Goal: Task Accomplishment & Management: Manage account settings

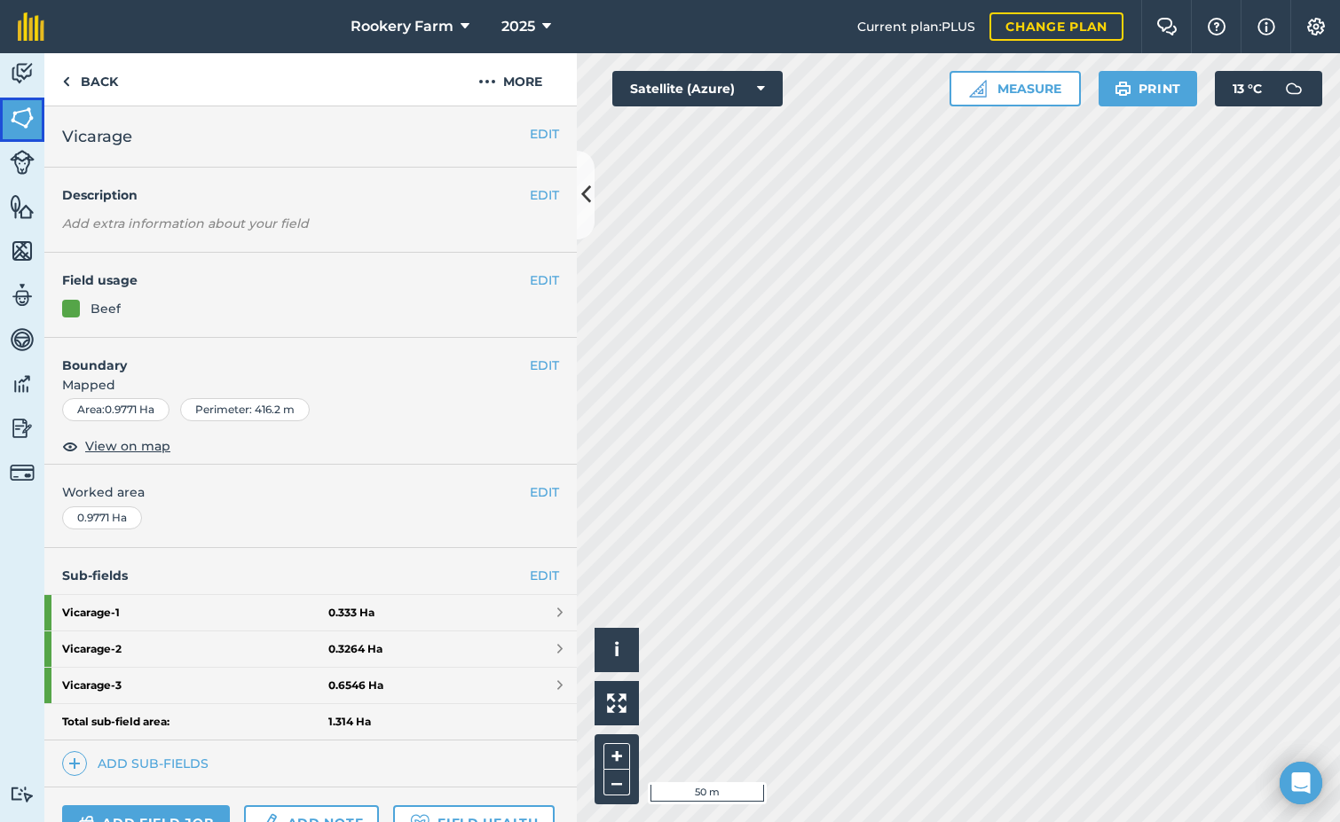
click at [26, 107] on img at bounding box center [22, 118] width 25 height 27
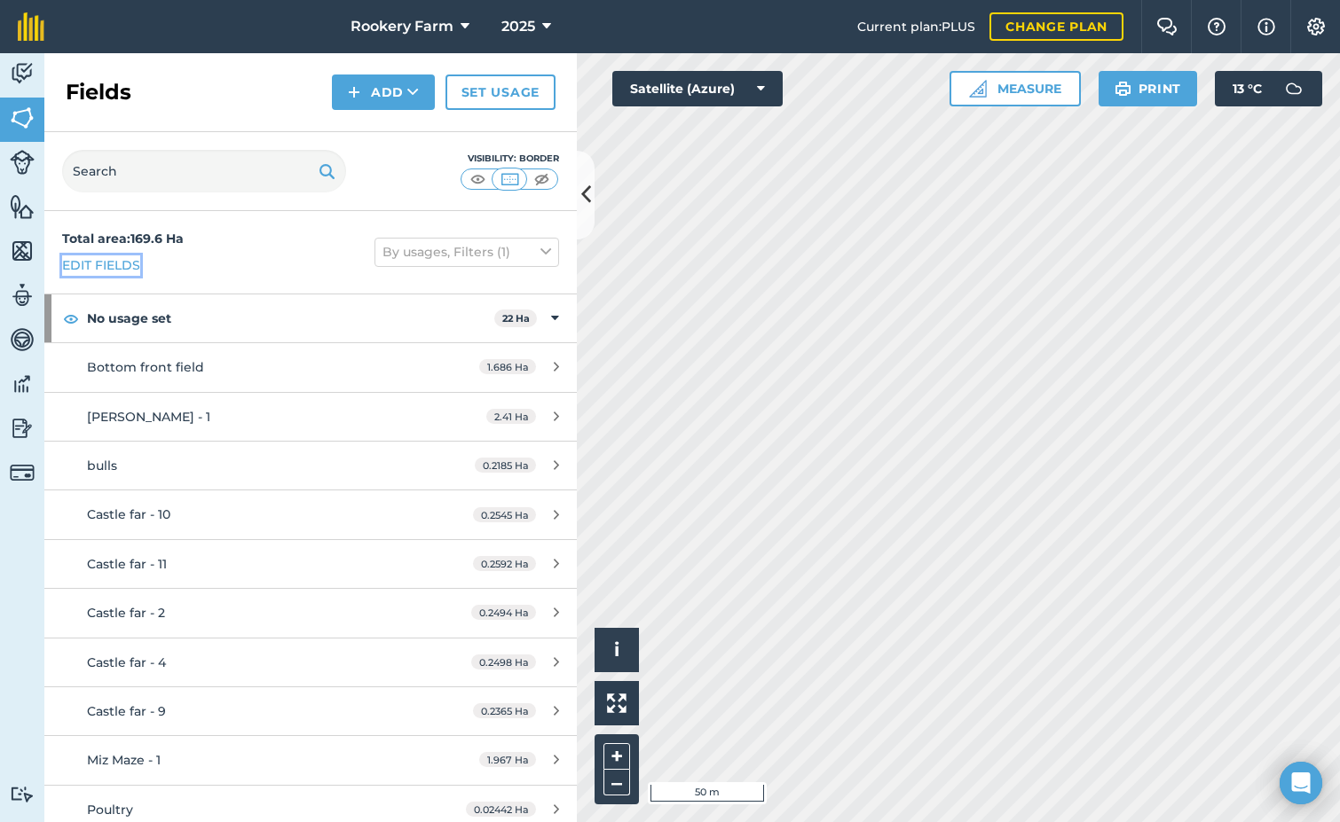
click at [117, 259] on link "Edit fields" at bounding box center [101, 266] width 78 height 20
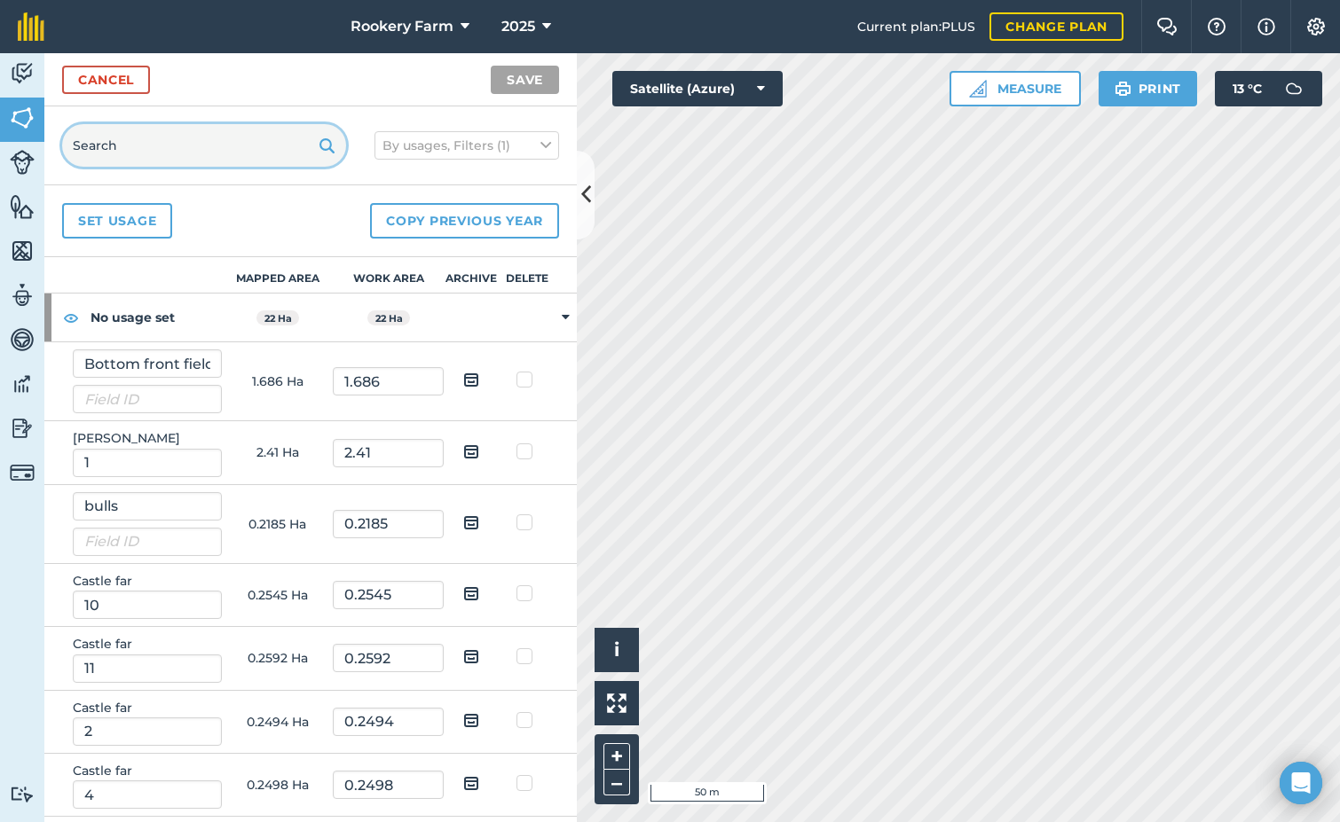
click at [135, 151] on input "text" at bounding box center [204, 145] width 284 height 43
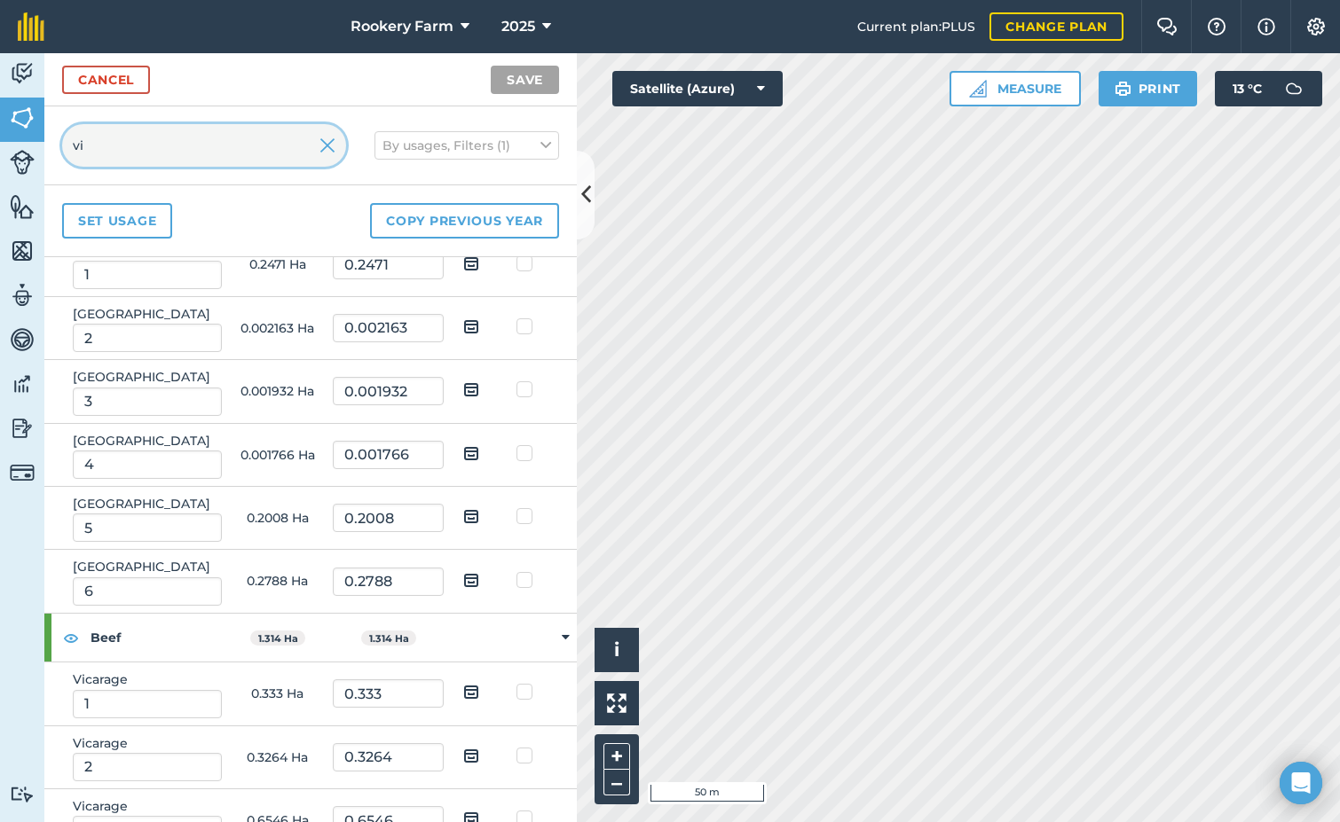
scroll to position [139, 0]
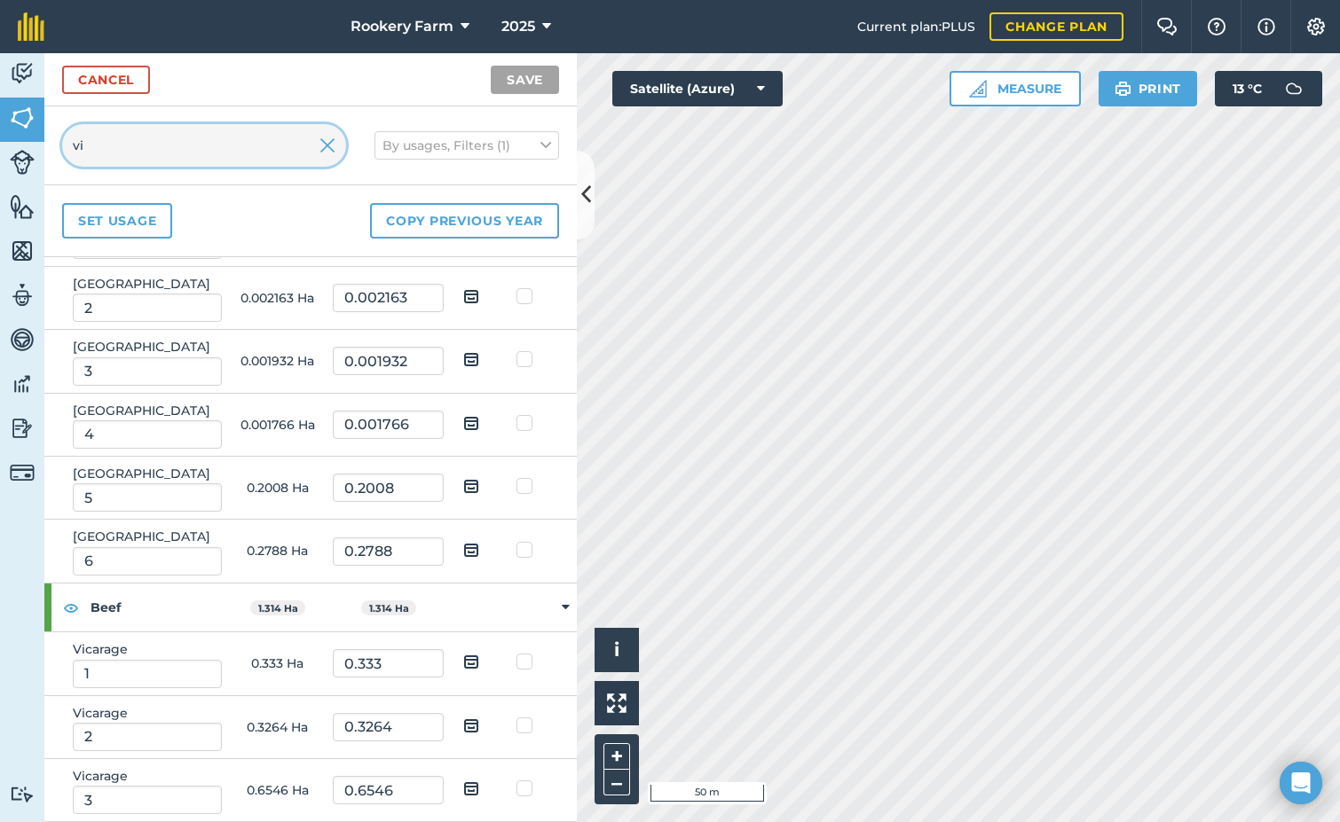
type input "vi"
click at [463, 661] on img at bounding box center [471, 661] width 16 height 21
click at [479, 661] on input "checkbox" at bounding box center [485, 656] width 12 height 12
checkbox input "true"
click at [463, 721] on img at bounding box center [471, 725] width 16 height 21
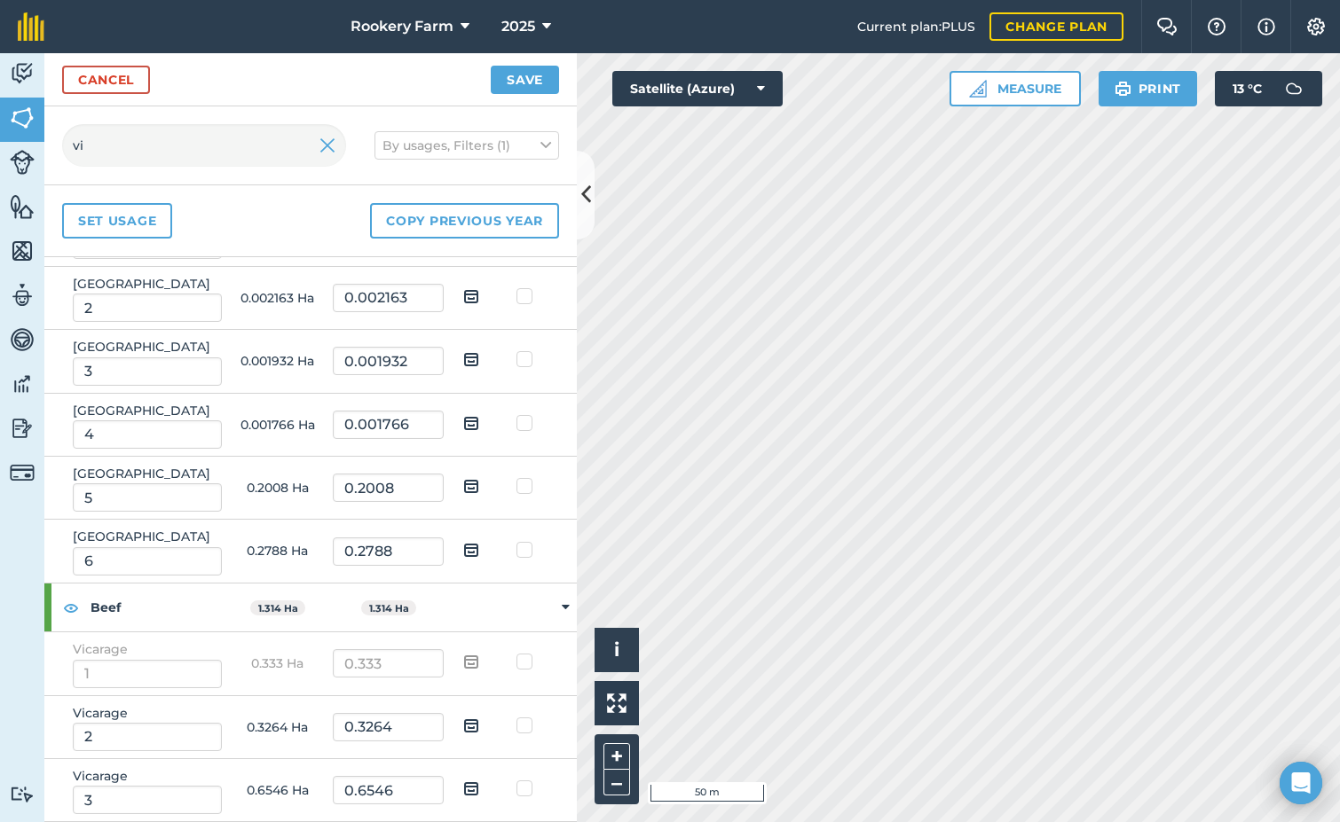
click at [479, 721] on input "checkbox" at bounding box center [485, 720] width 12 height 12
checkbox input "true"
click at [463, 782] on img at bounding box center [471, 788] width 16 height 21
click at [479, 782] on input "checkbox" at bounding box center [485, 783] width 12 height 12
checkbox input "true"
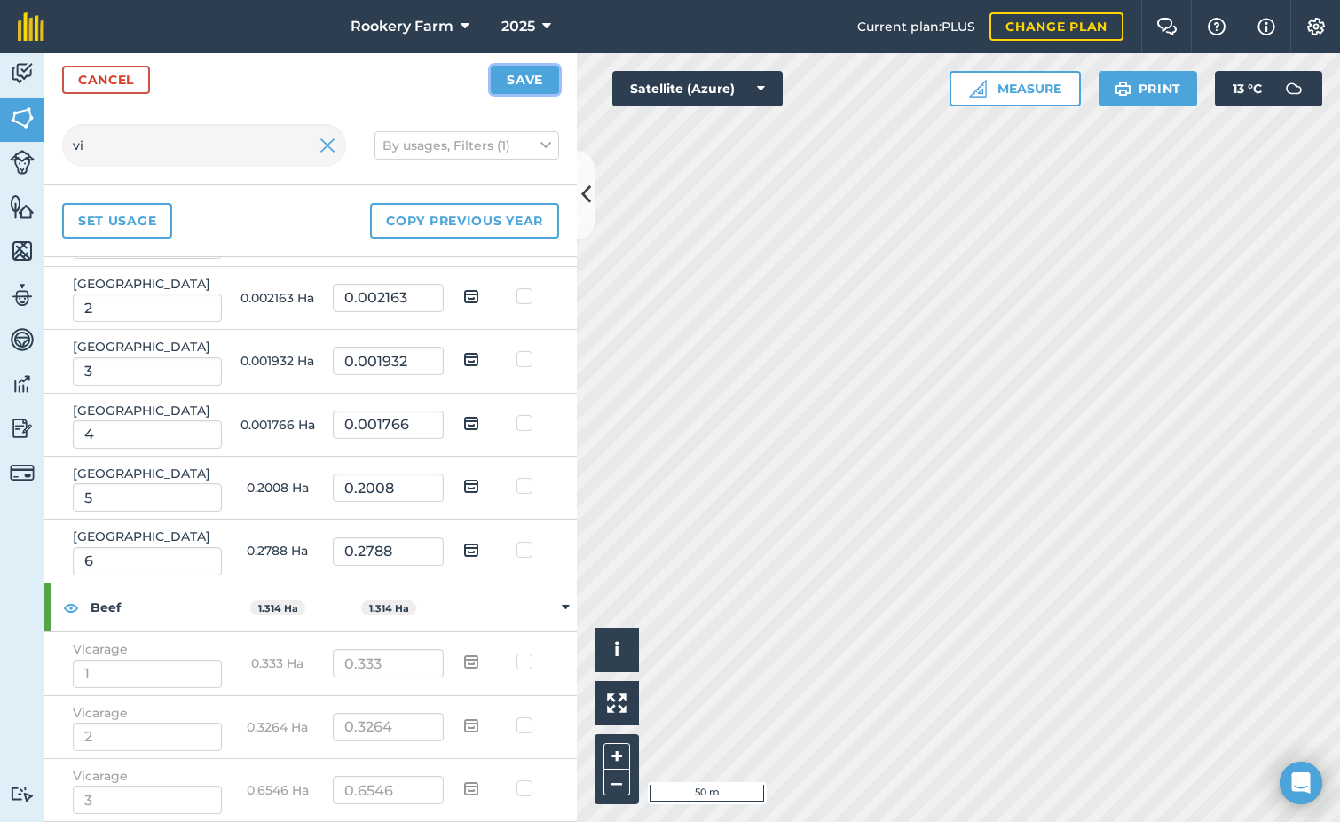
click at [513, 73] on button "Save" at bounding box center [525, 80] width 68 height 28
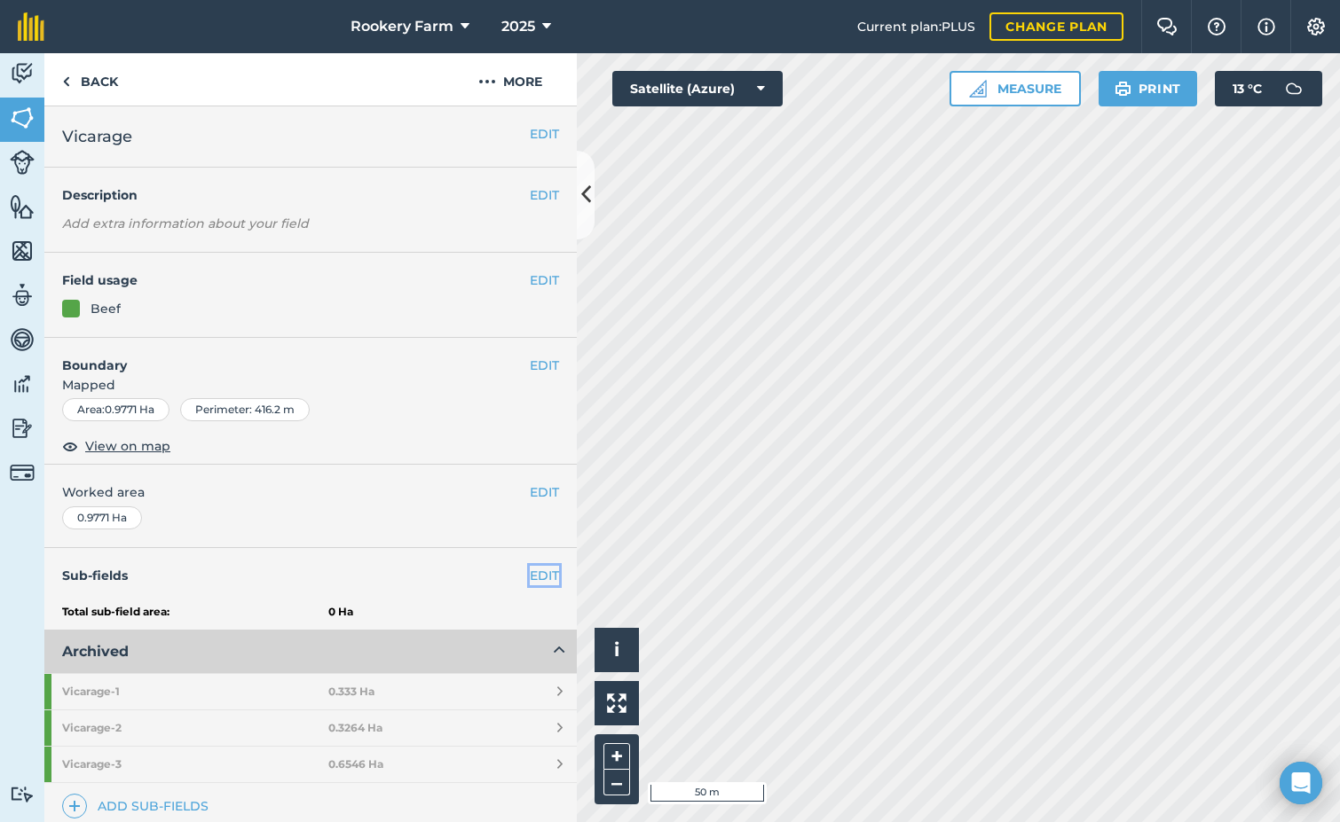
click at [530, 574] on link "EDIT" at bounding box center [544, 576] width 29 height 20
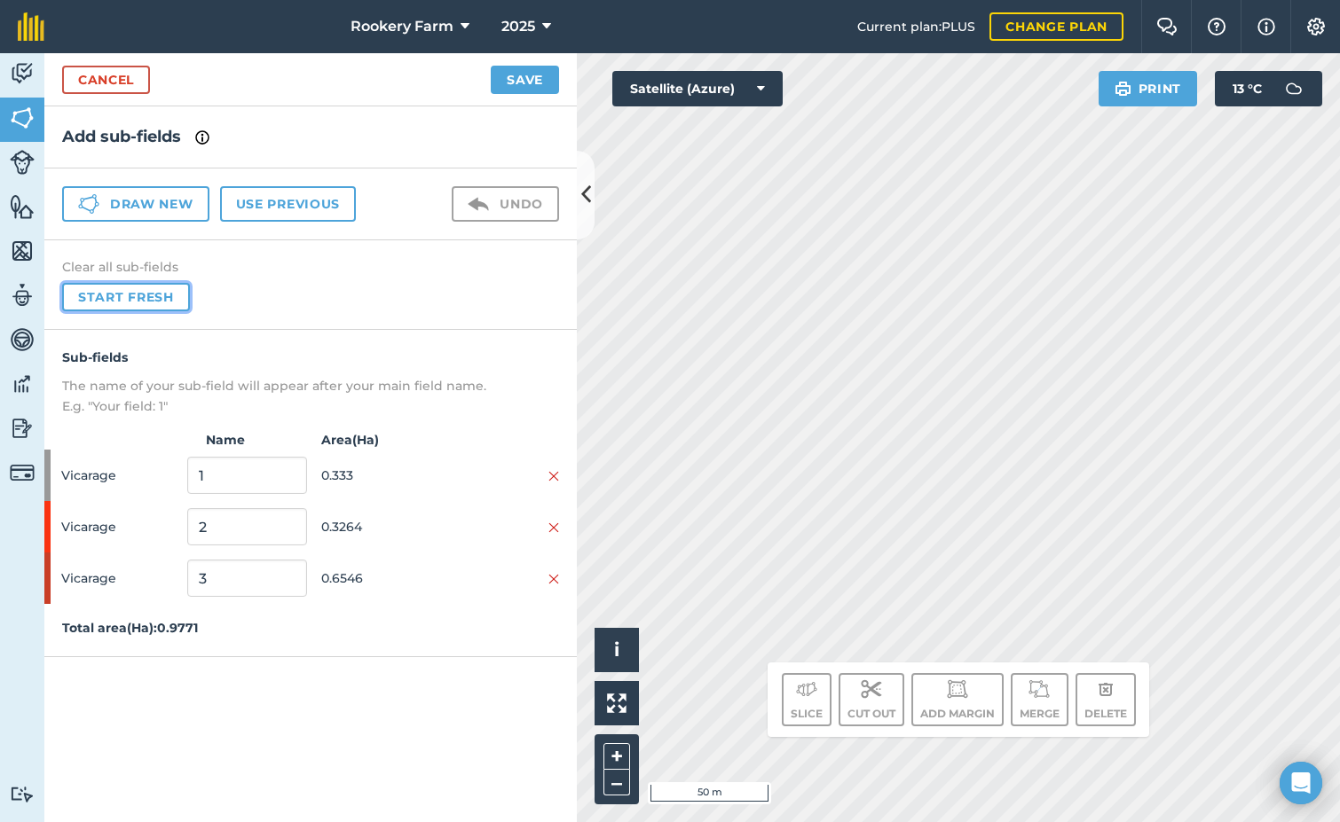
click at [176, 295] on button "Start fresh" at bounding box center [126, 297] width 128 height 28
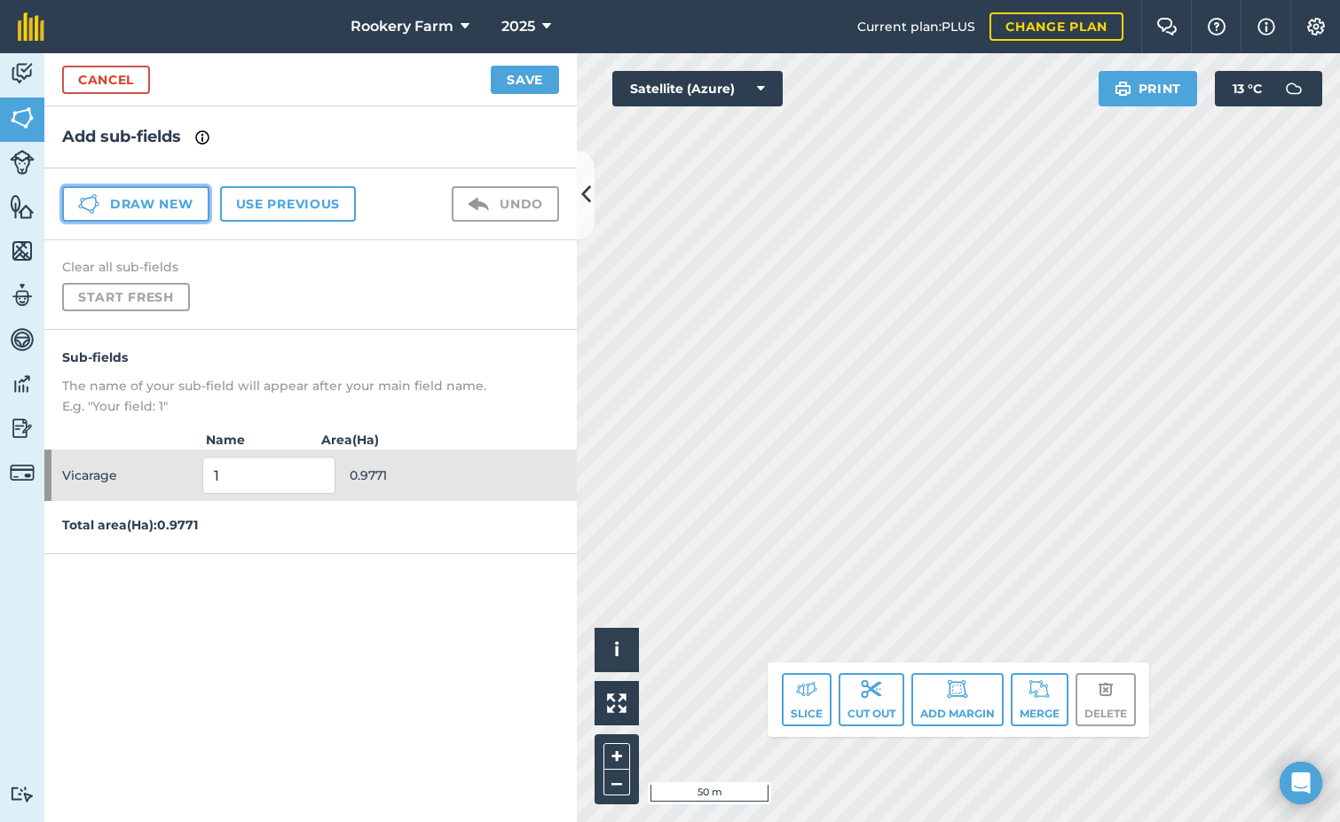
click at [176, 206] on button "Draw new" at bounding box center [135, 203] width 147 height 35
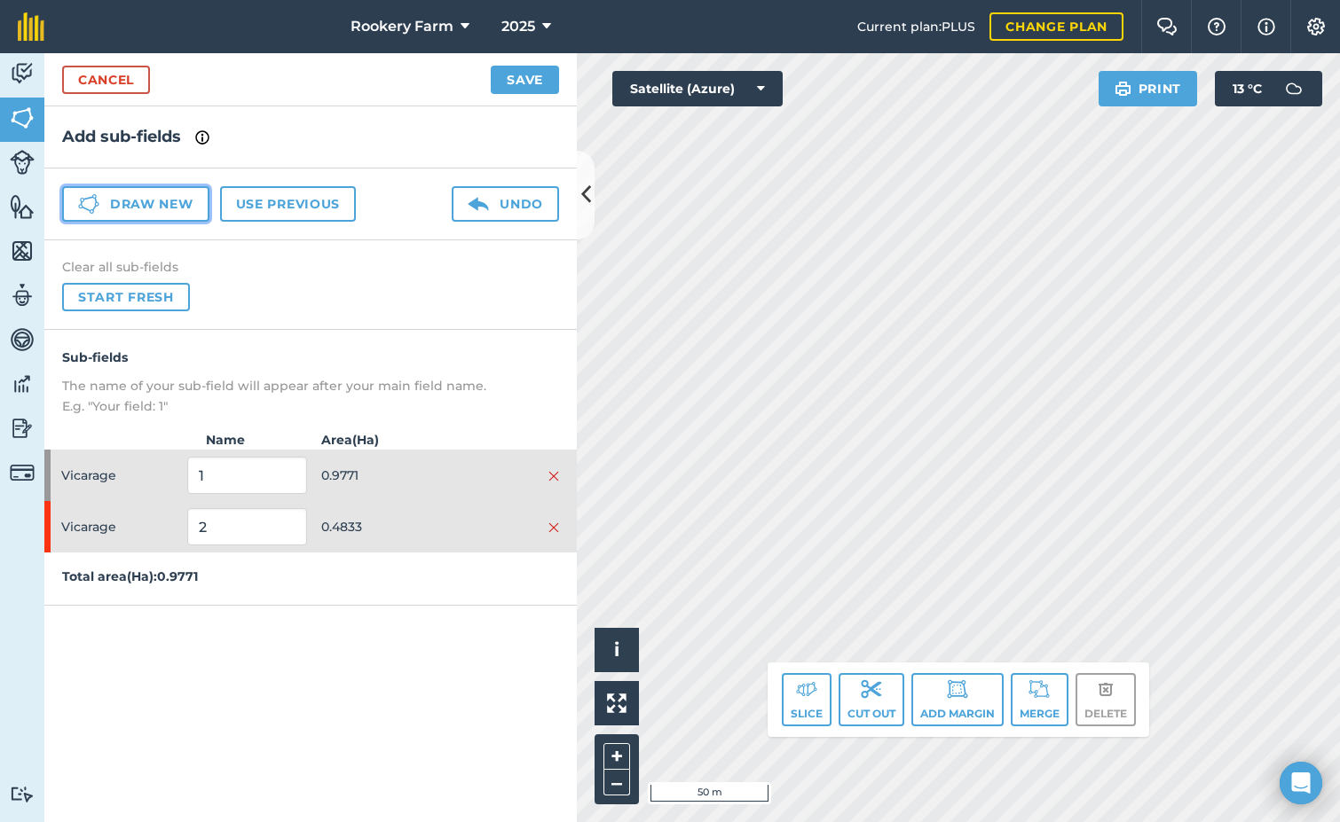
click at [177, 207] on button "Draw new" at bounding box center [135, 203] width 147 height 35
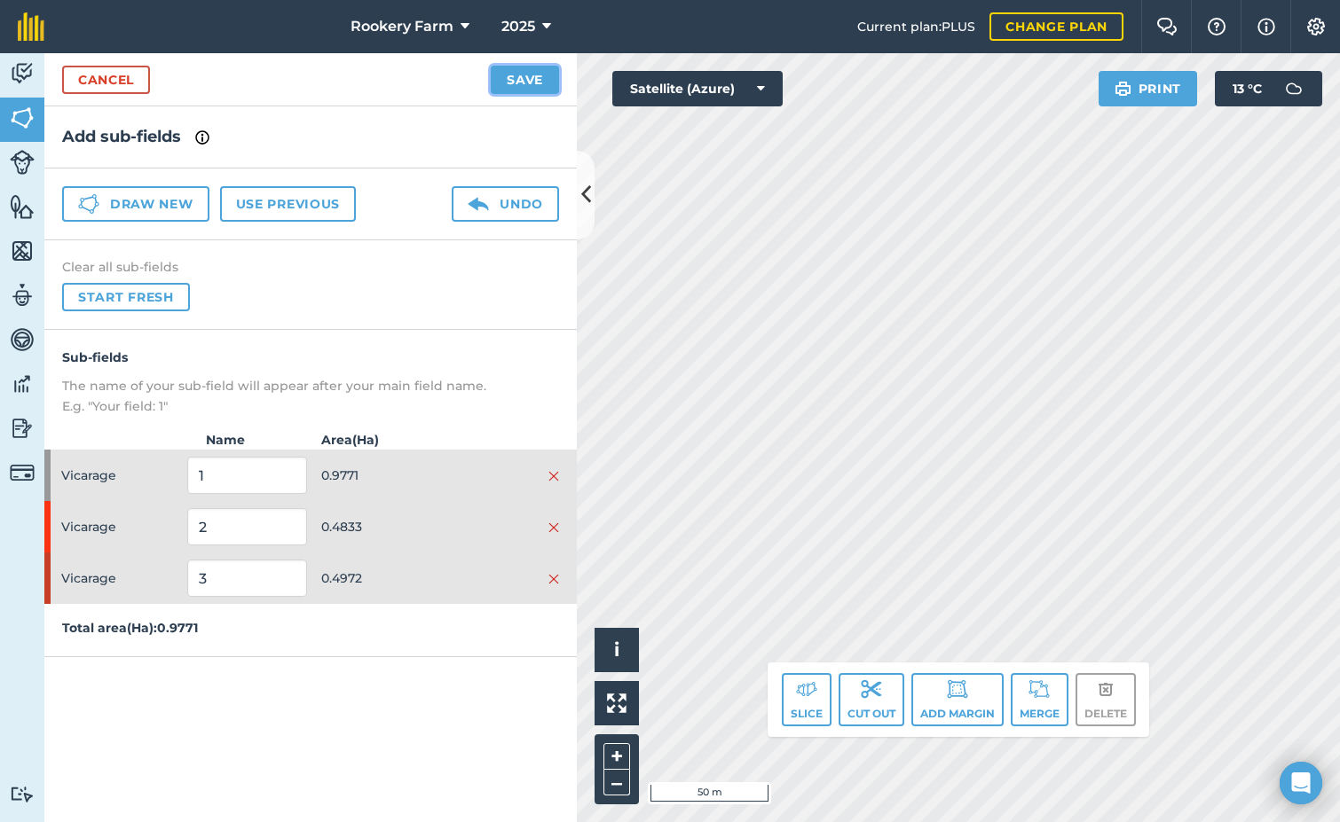
click at [545, 79] on button "Save" at bounding box center [525, 80] width 68 height 28
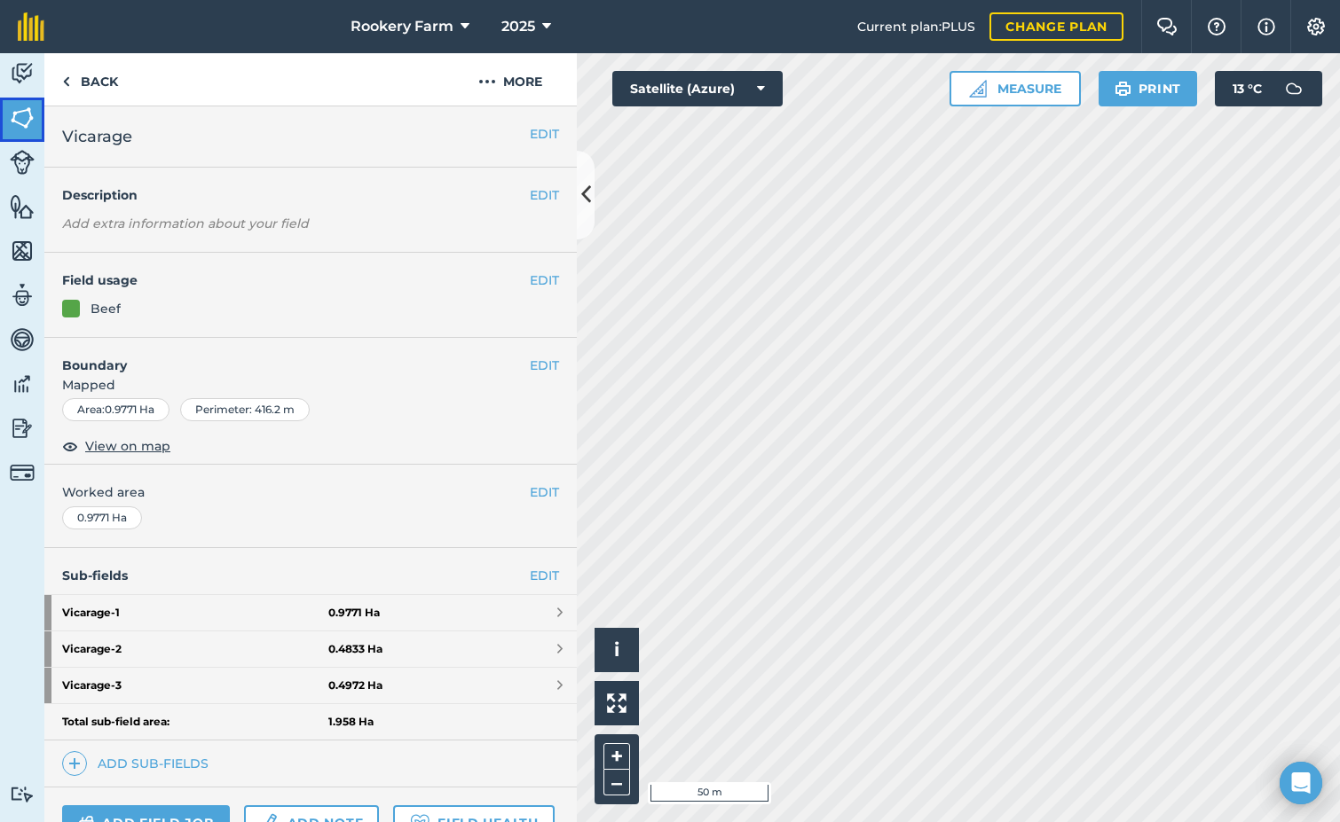
click at [28, 123] on img at bounding box center [22, 118] width 25 height 27
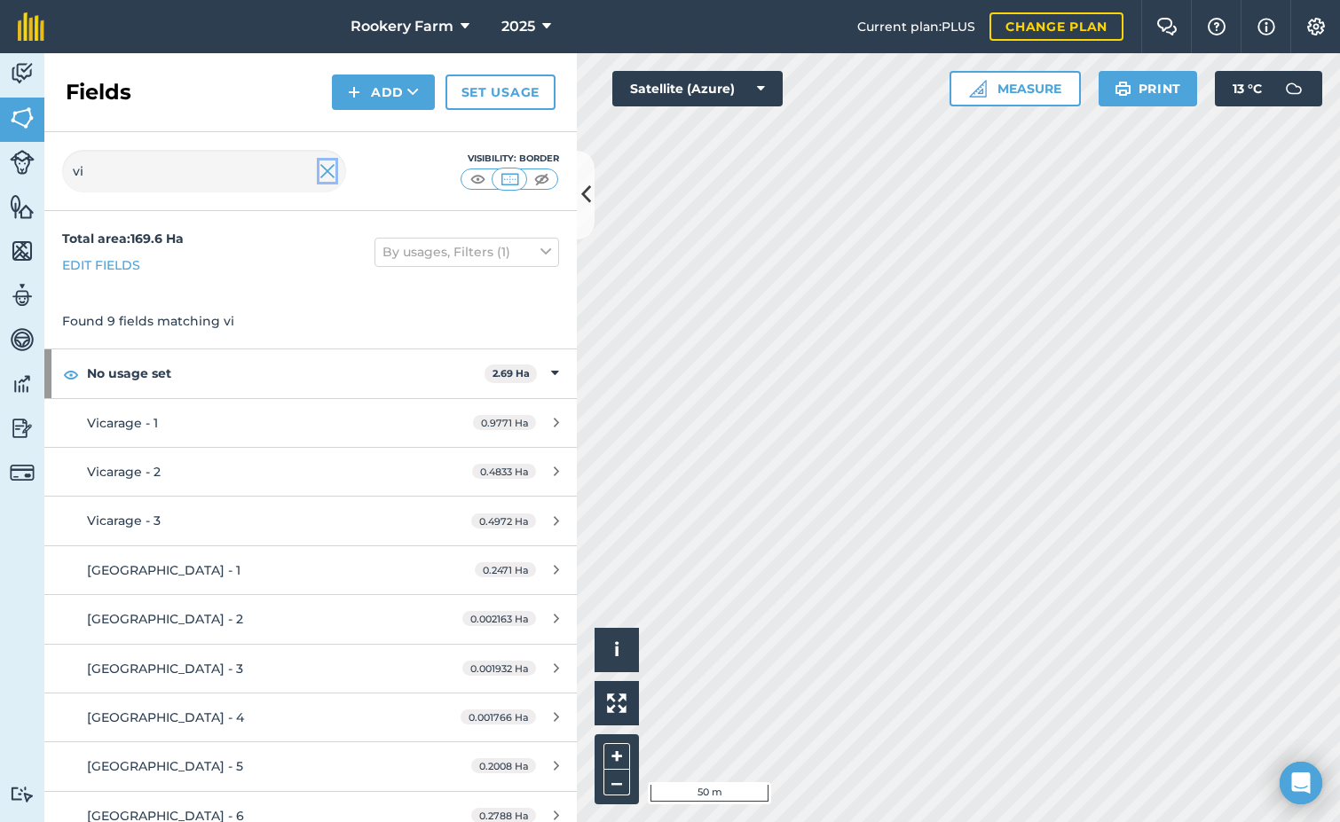
click at [323, 169] on img at bounding box center [327, 171] width 16 height 21
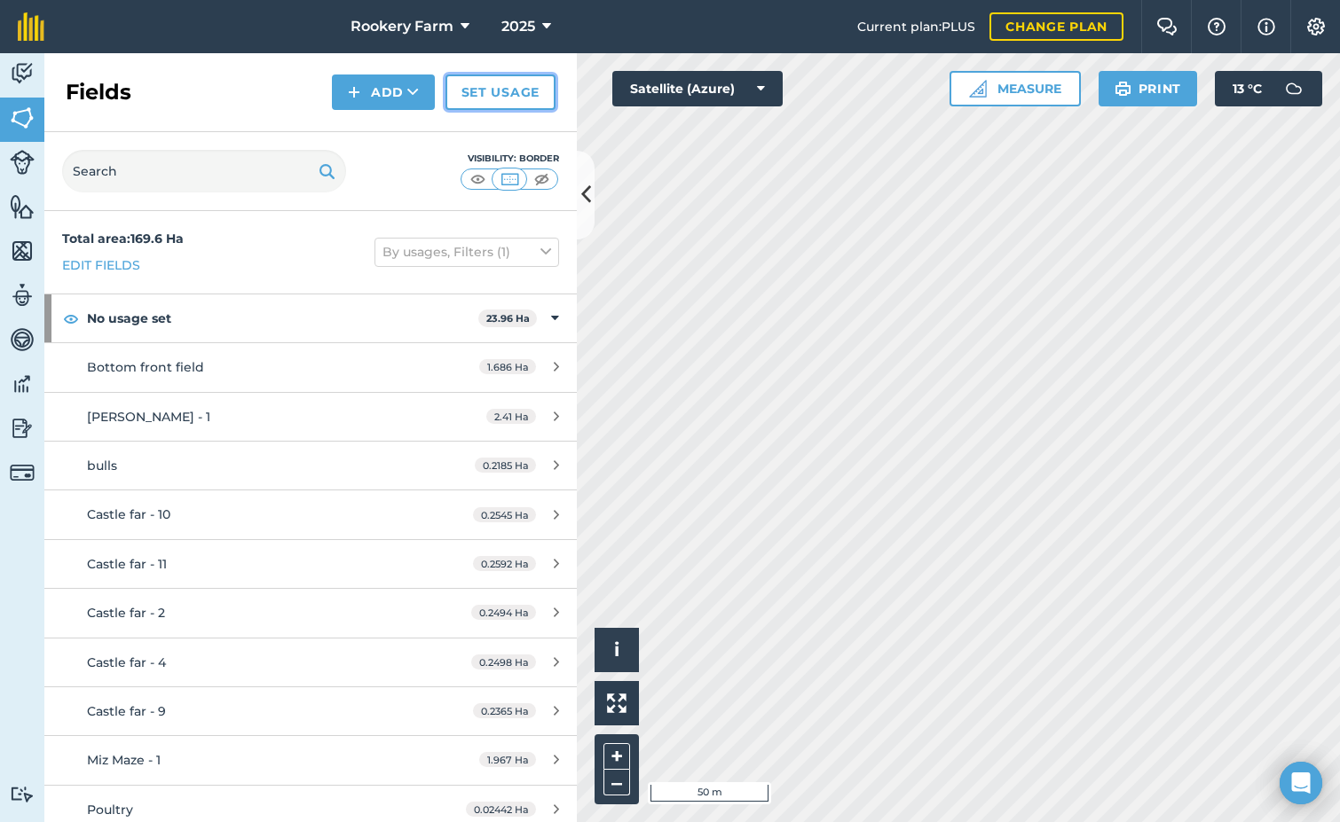
click at [498, 85] on link "Set usage" at bounding box center [500, 92] width 110 height 35
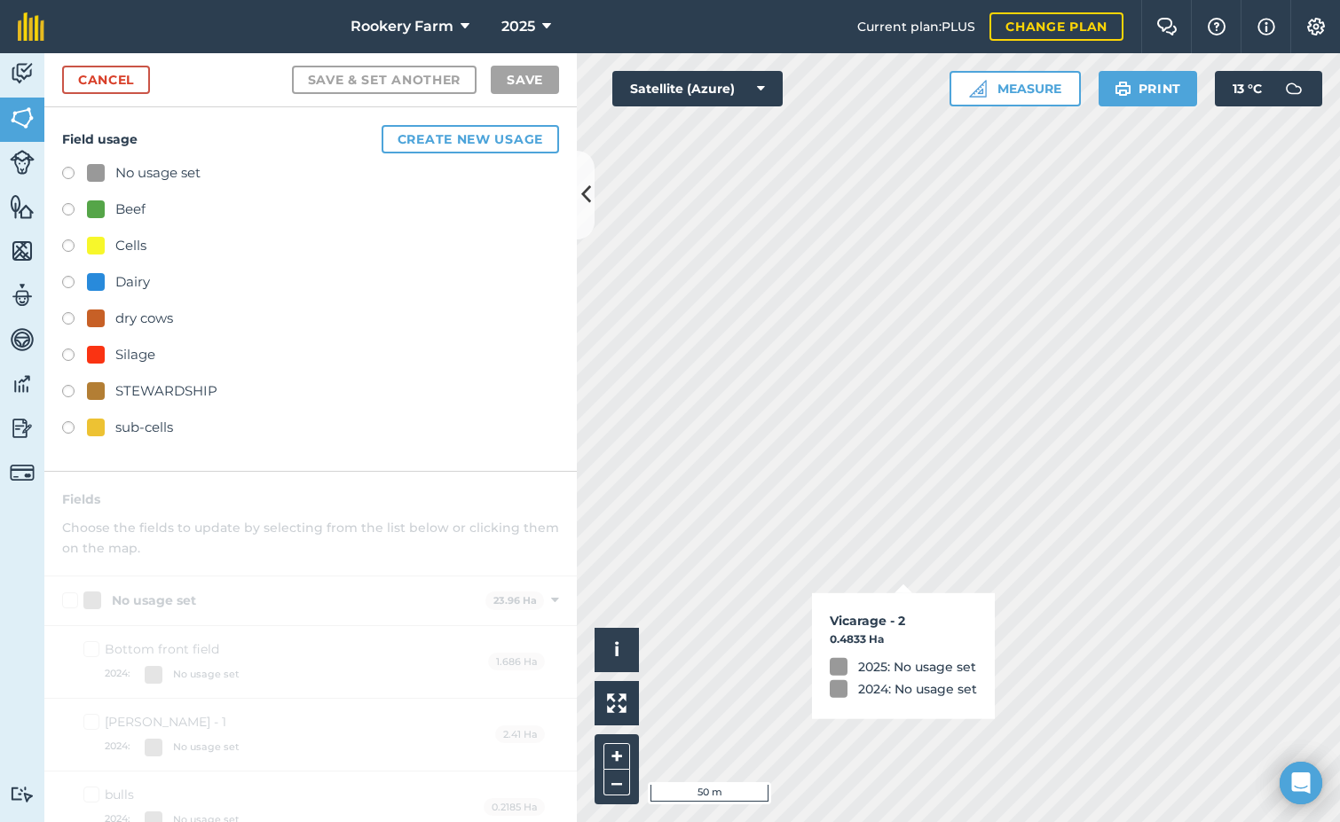
checkbox input "true"
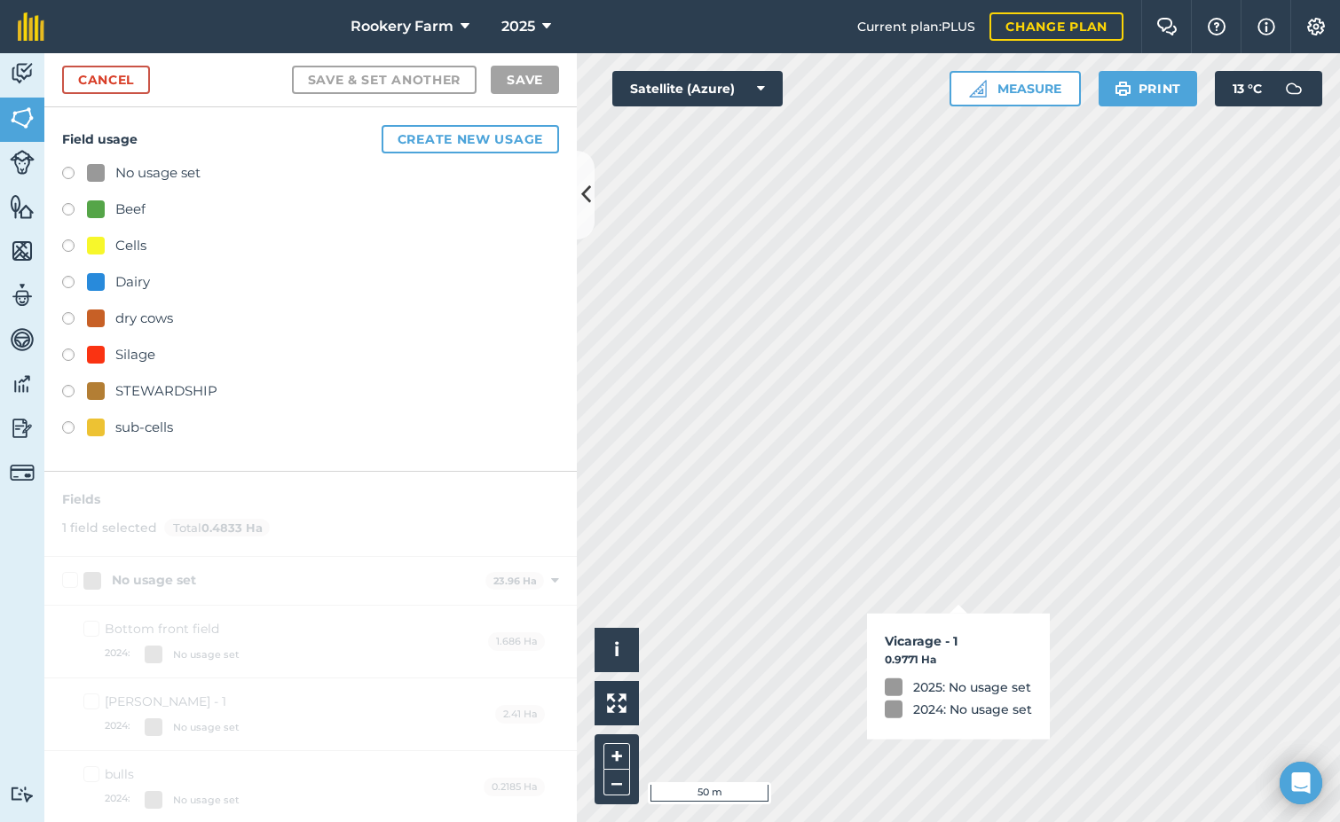
checkbox input "true"
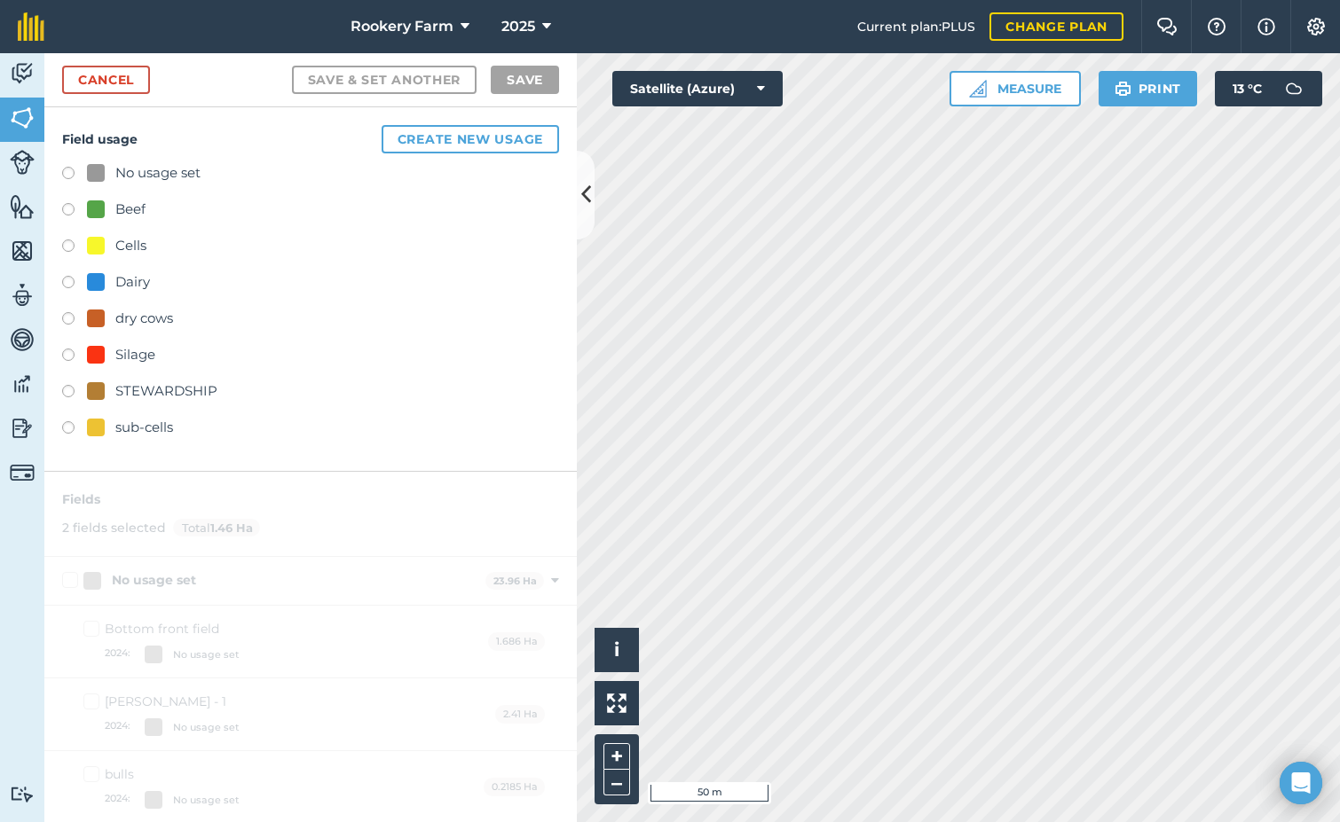
click at [67, 208] on label at bounding box center [74, 212] width 25 height 18
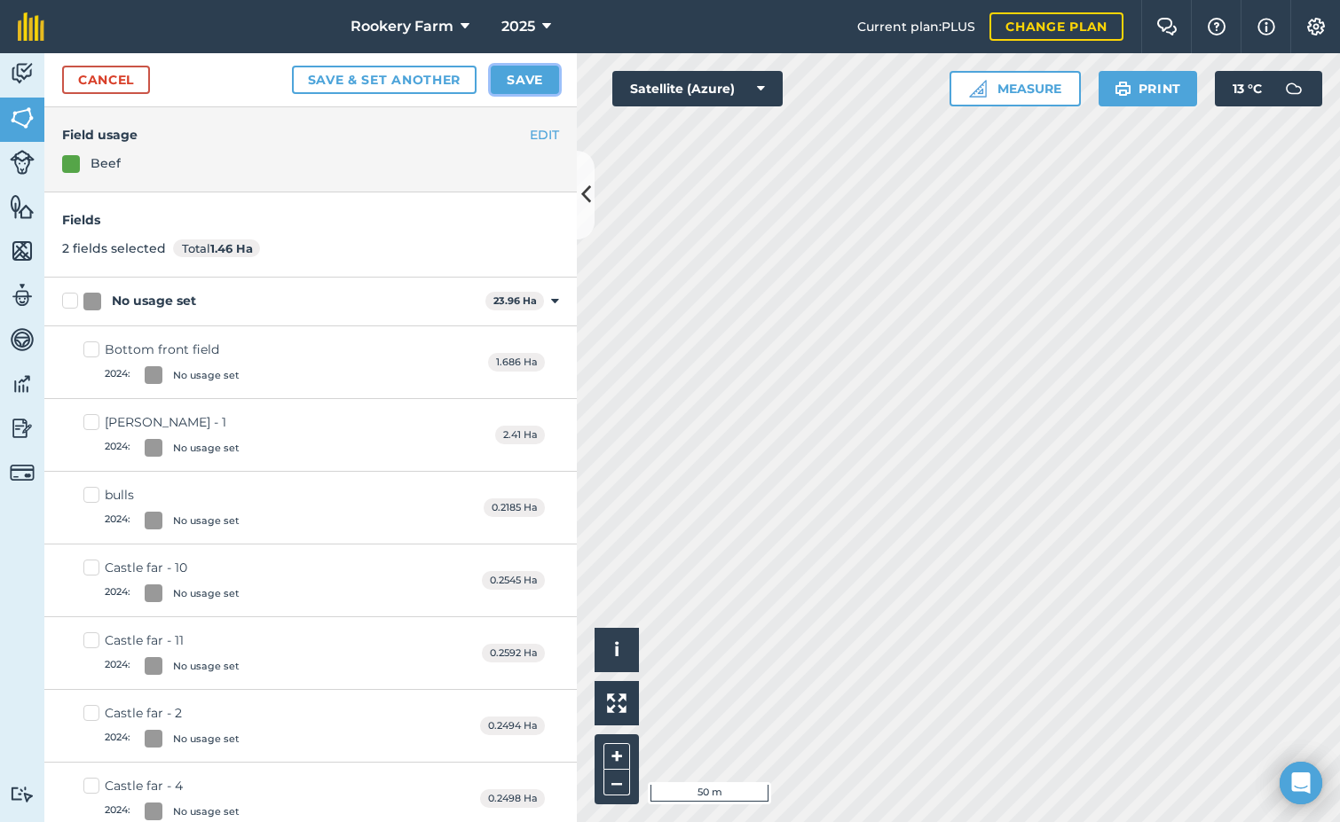
click at [531, 74] on button "Save" at bounding box center [525, 80] width 68 height 28
